Goal: Information Seeking & Learning: Learn about a topic

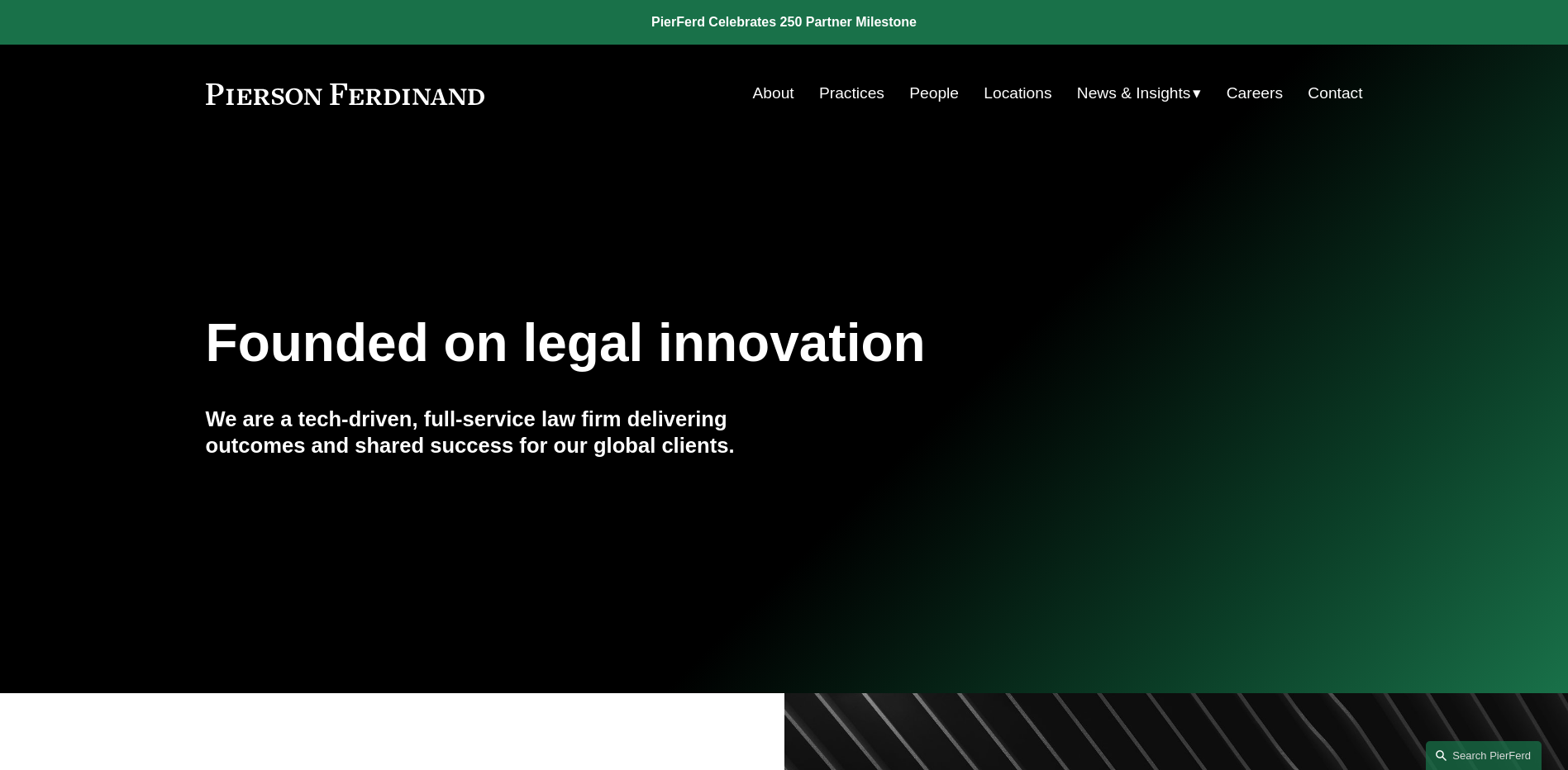
click at [933, 99] on link "People" at bounding box center [934, 93] width 49 height 31
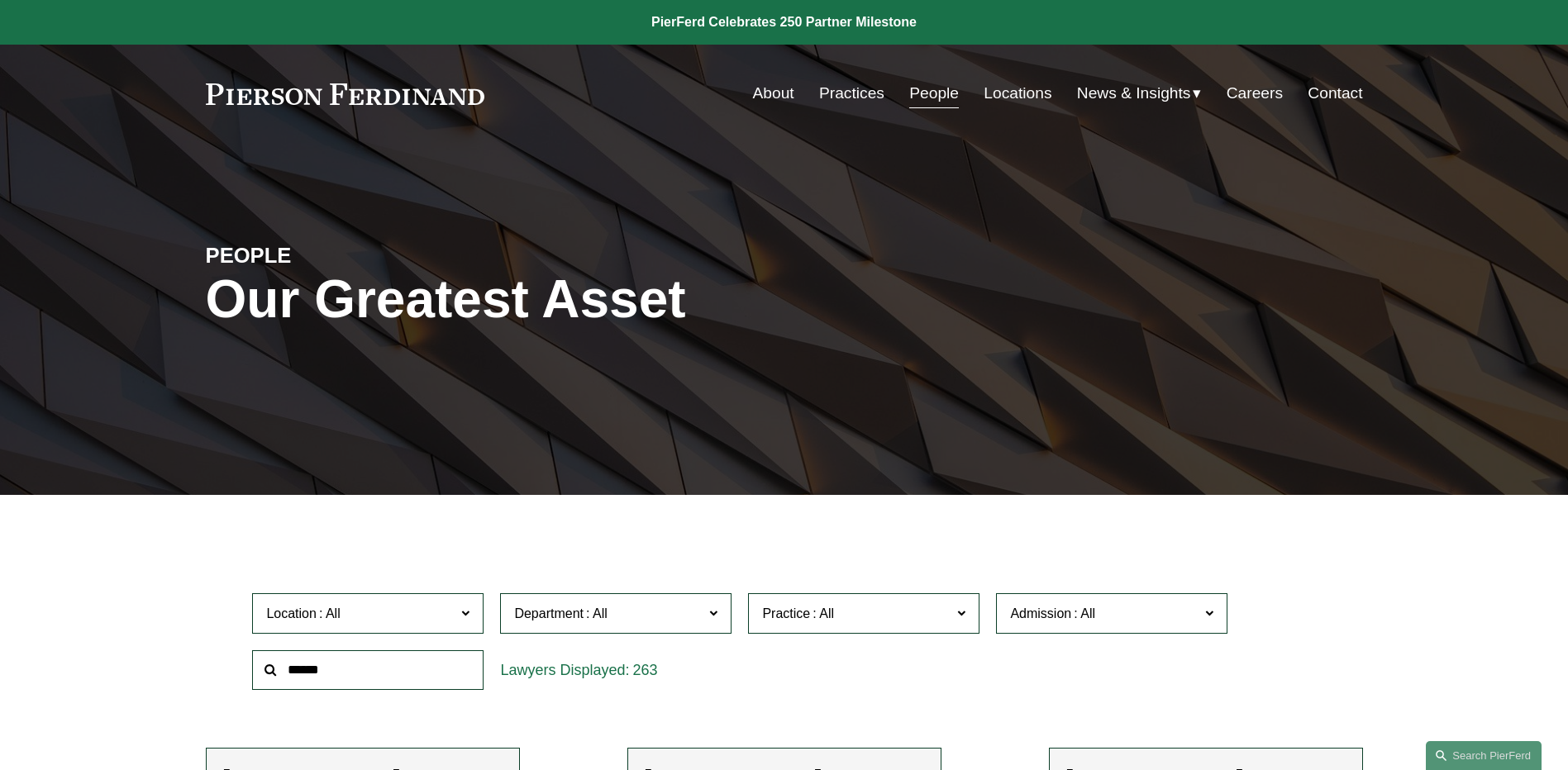
click at [0, 0] on span "News" at bounding box center [0, 0] width 0 height 0
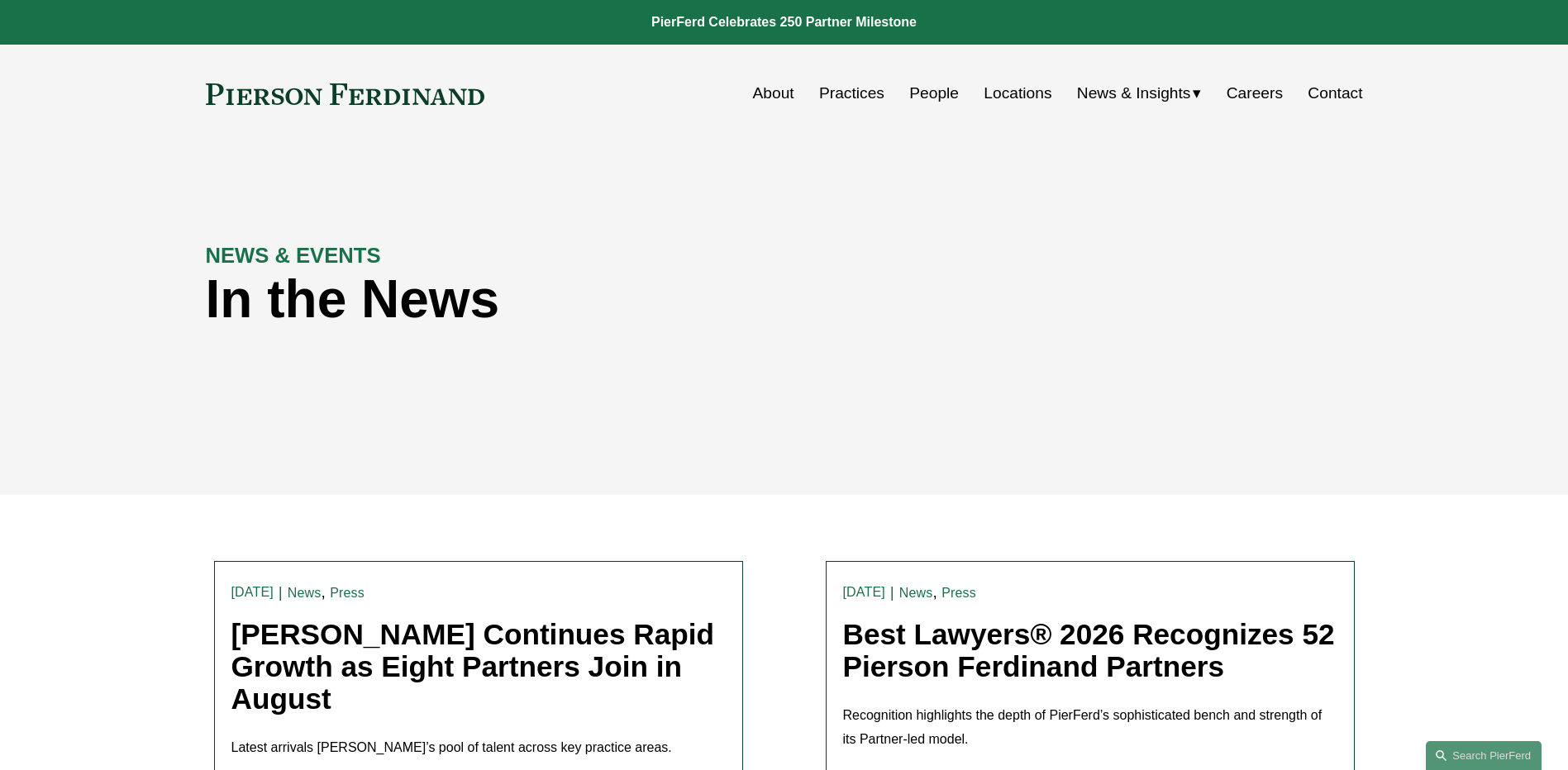
click at [0, 0] on span "Insights" at bounding box center [0, 0] width 0 height 0
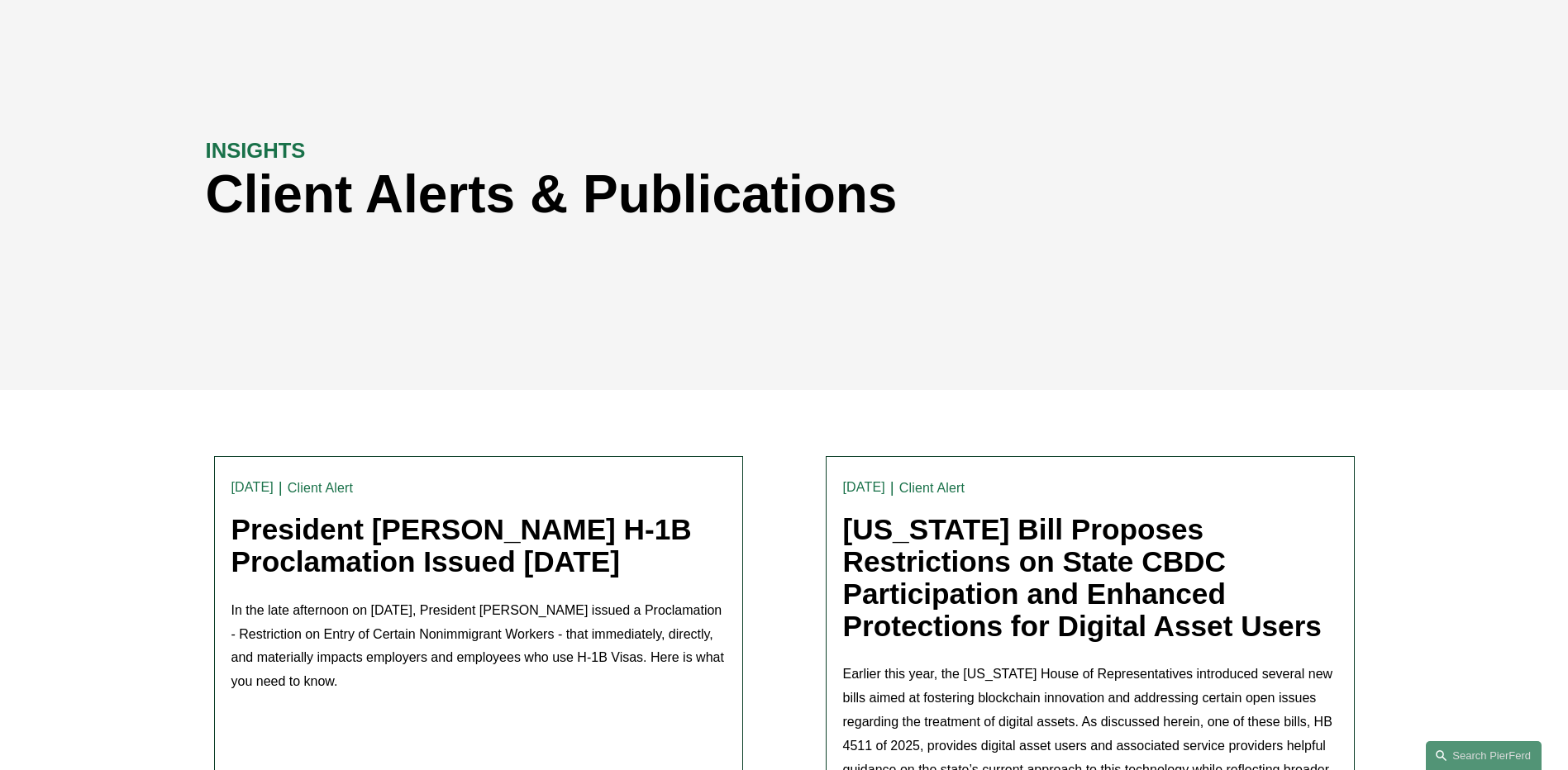
scroll to position [83, 0]
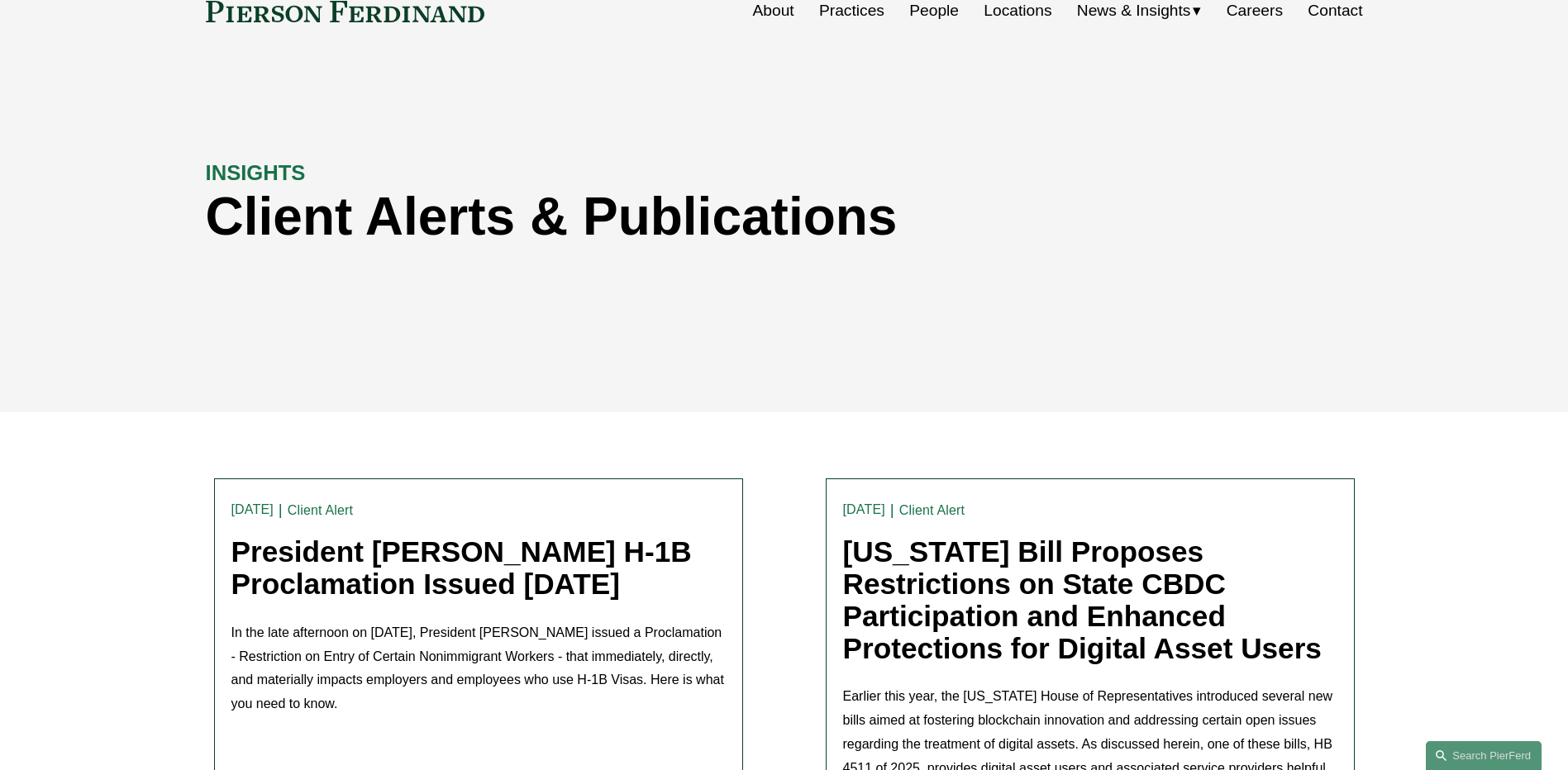
click at [912, 14] on link "People" at bounding box center [934, 10] width 49 height 31
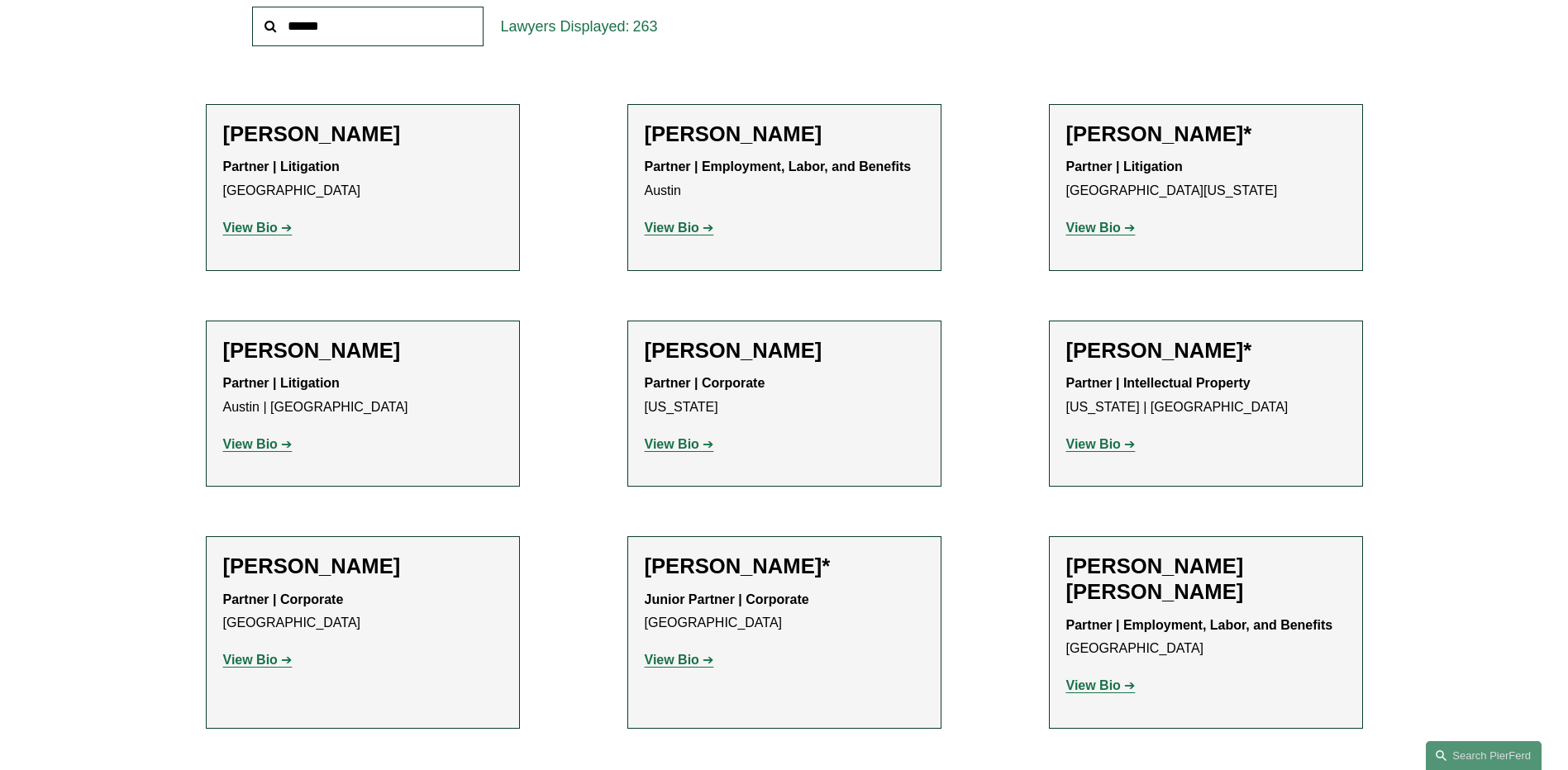
scroll to position [579, 0]
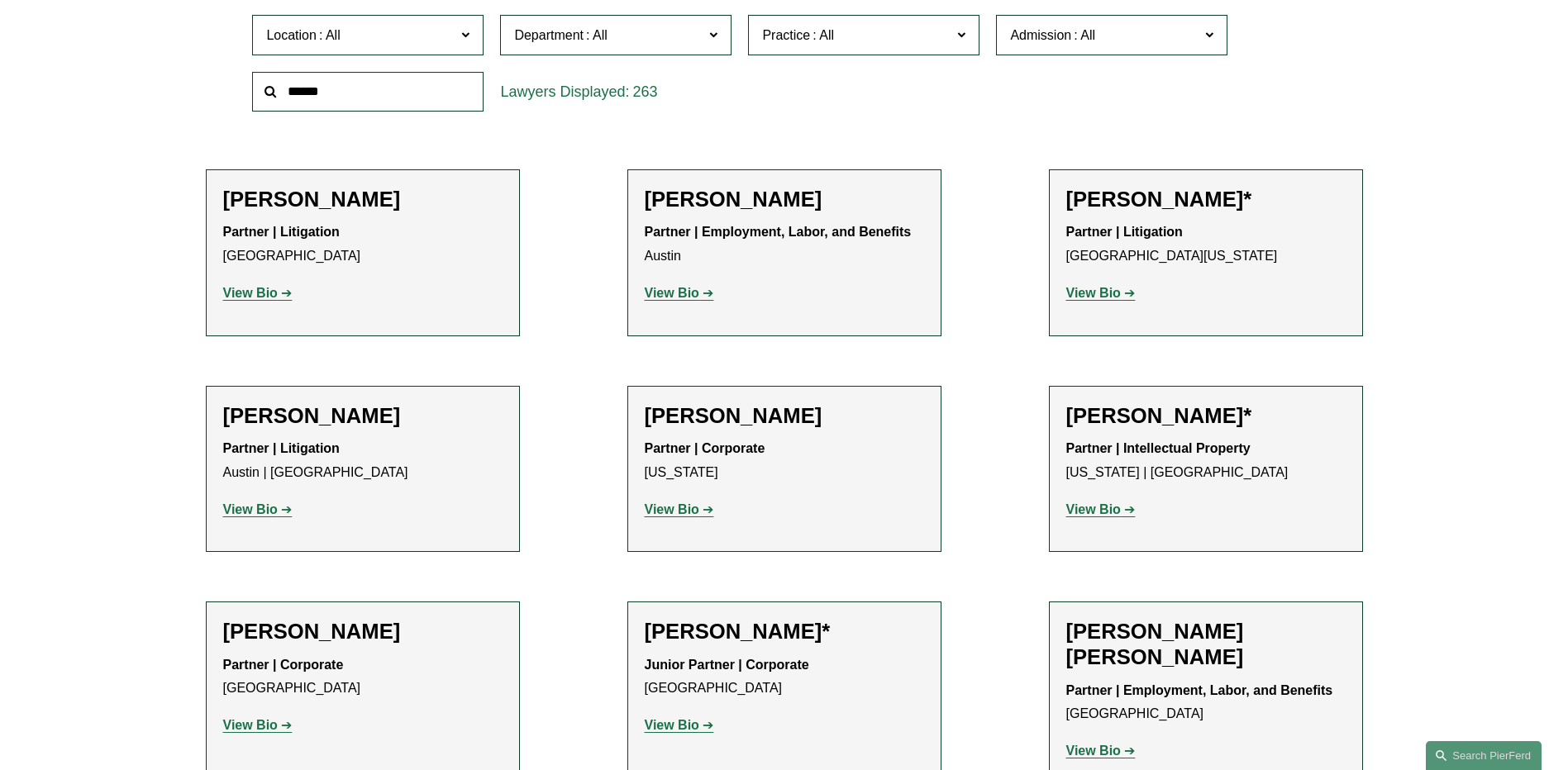
click at [1099, 295] on strong "View Bio" at bounding box center [1094, 293] width 54 height 14
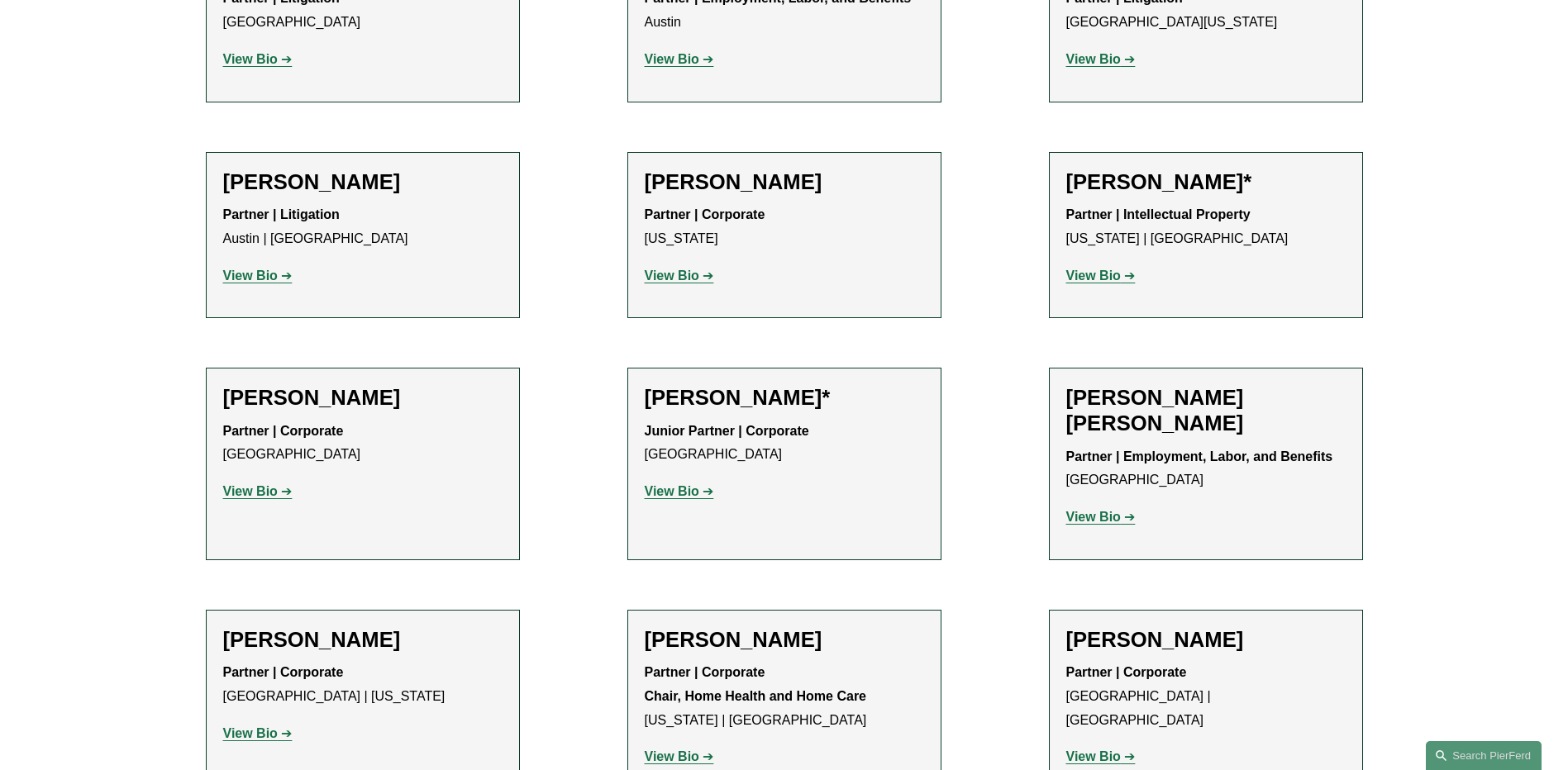
scroll to position [826, 0]
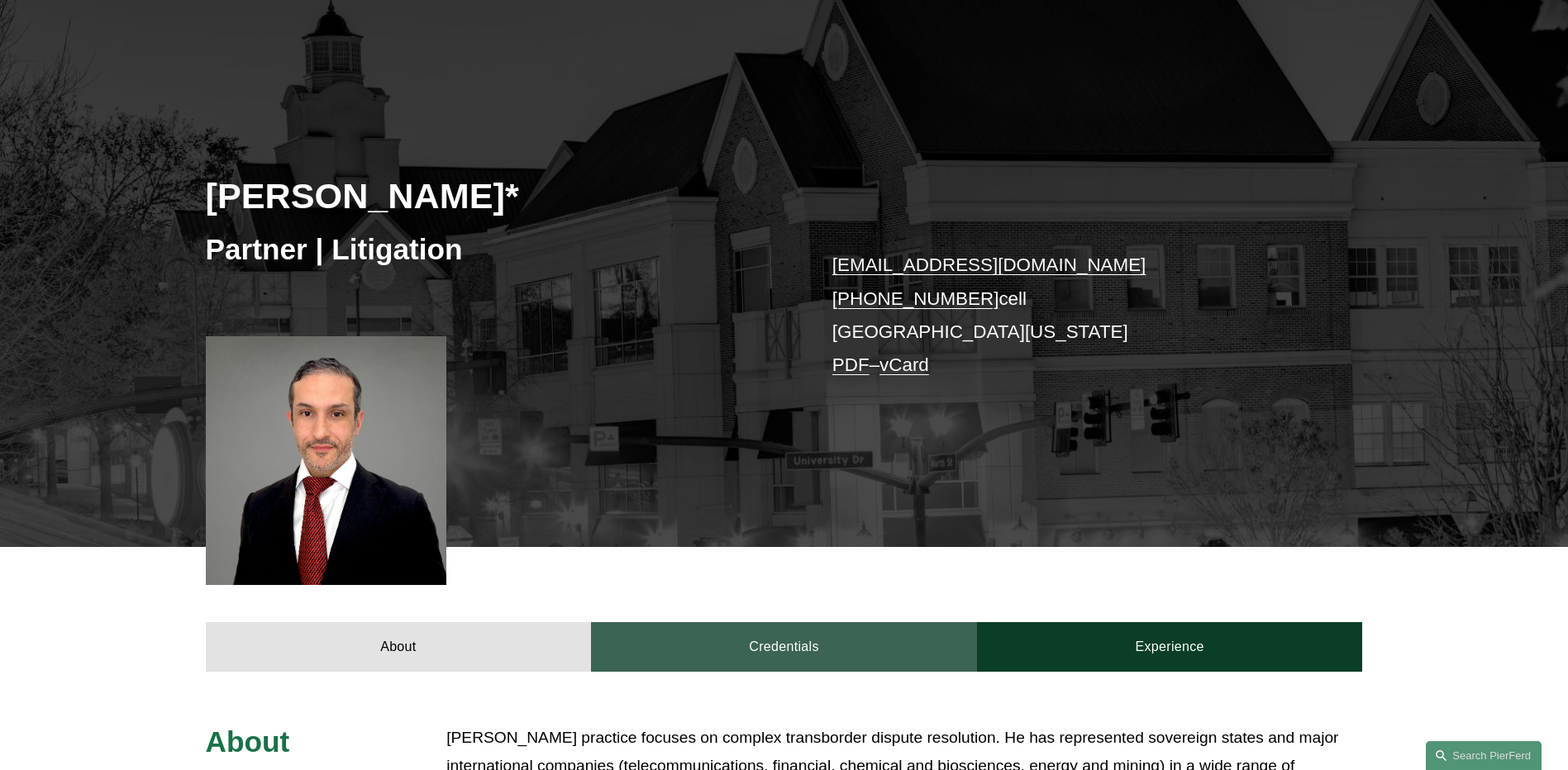
scroll to position [248, 0]
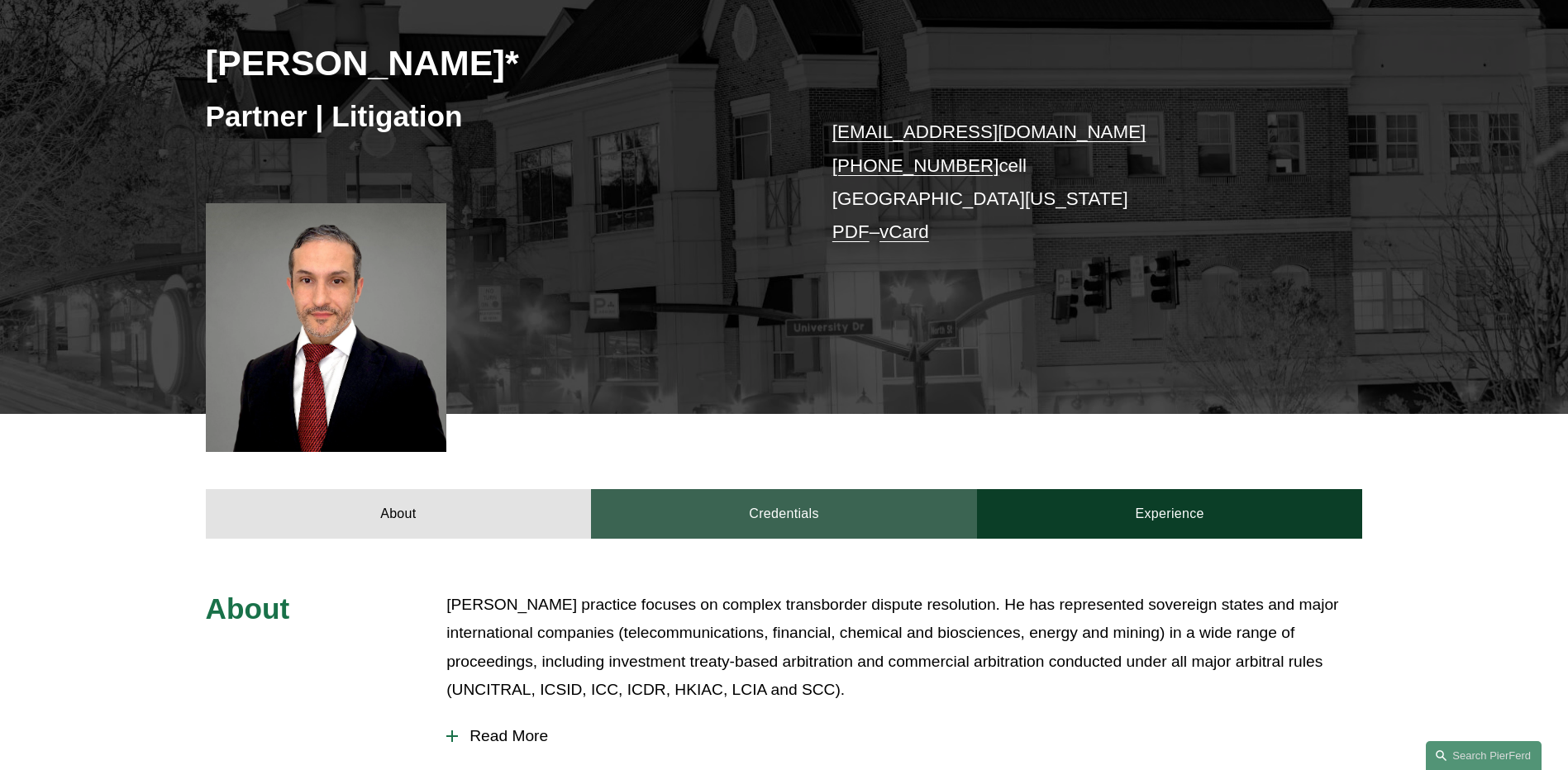
click at [802, 521] on link "Credentials" at bounding box center [783, 514] width 386 height 49
